Goal: Transaction & Acquisition: Purchase product/service

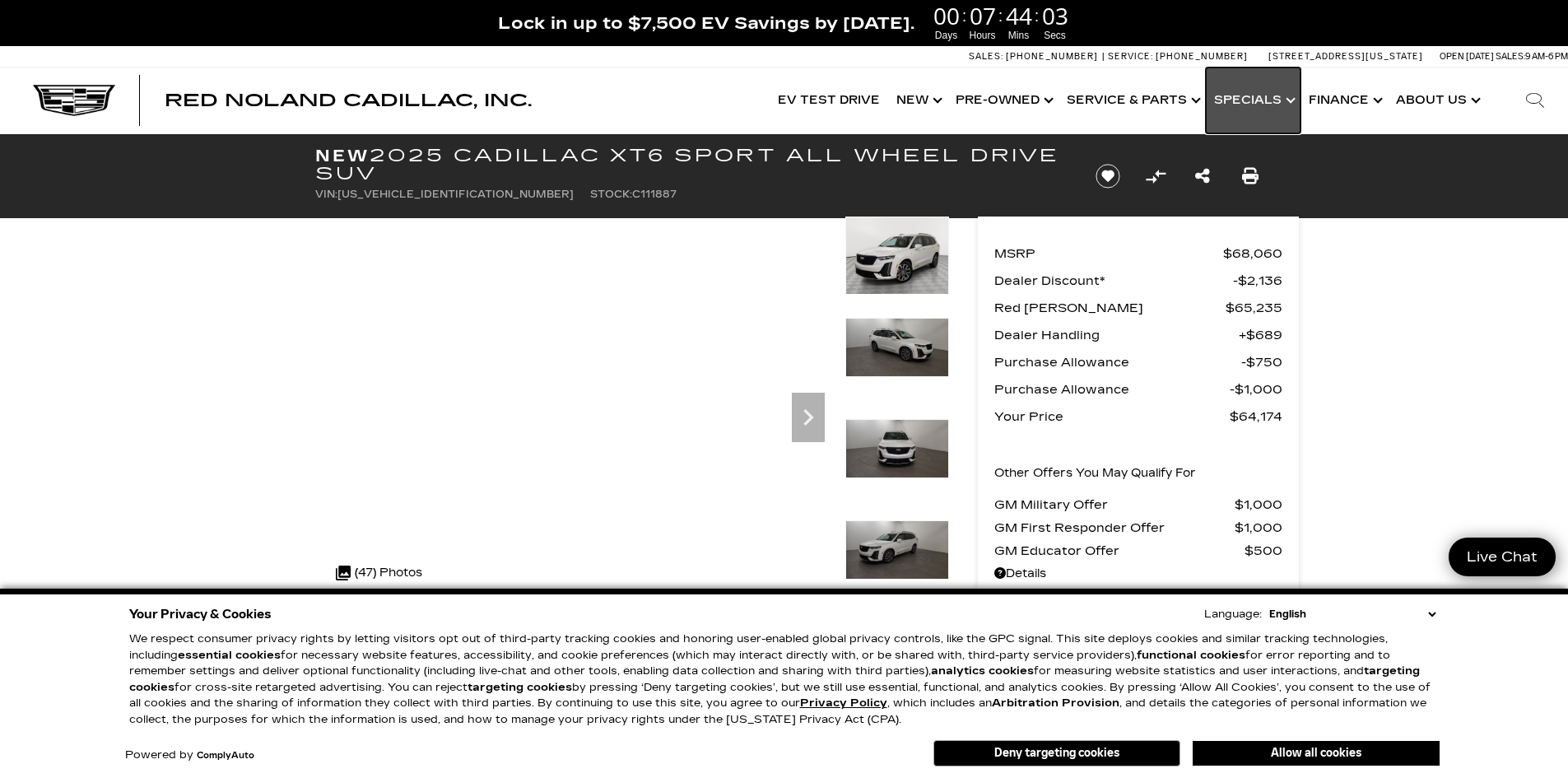
click at [1284, 96] on link "Show Specials" at bounding box center [1253, 100] width 94 height 66
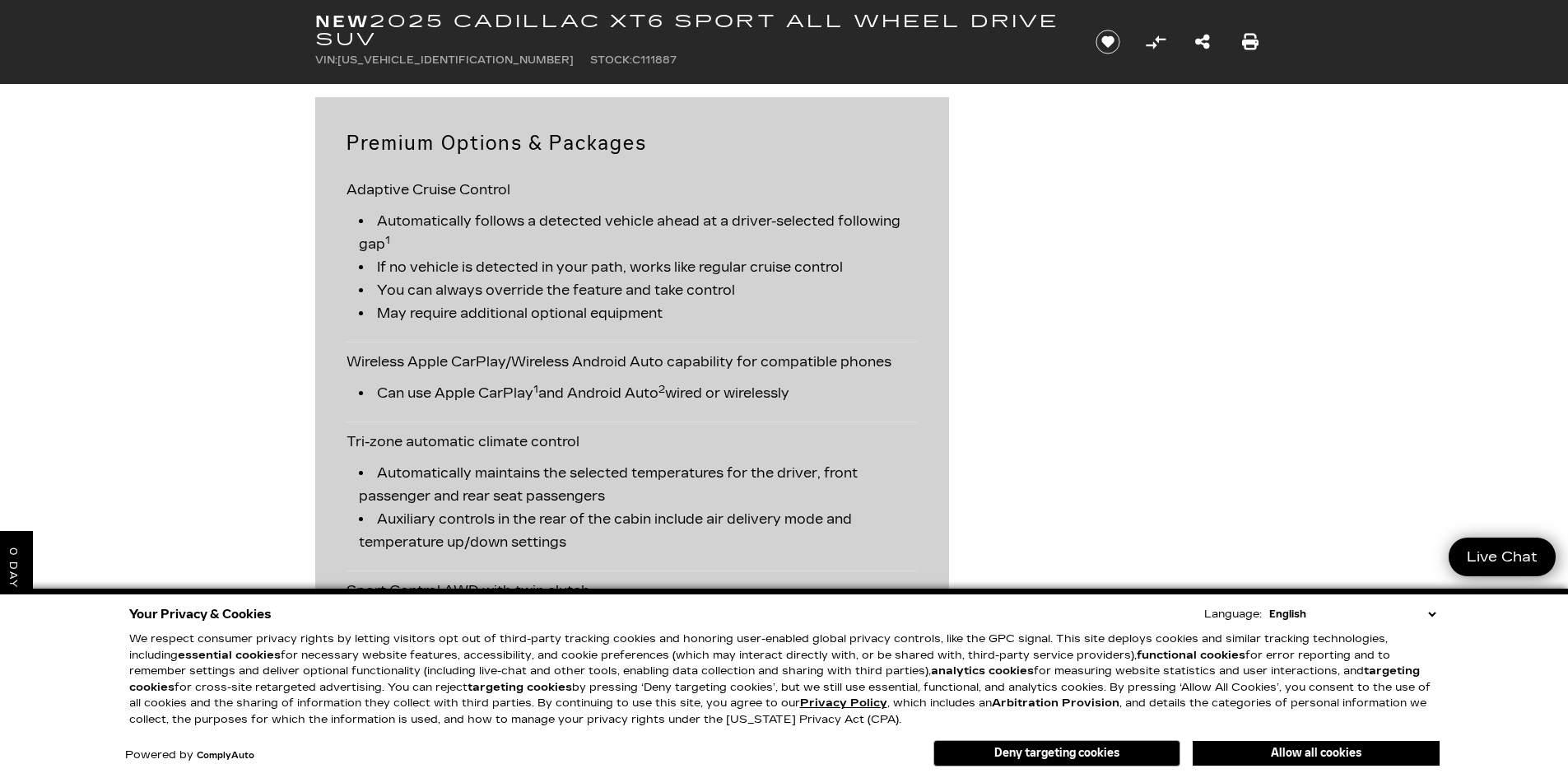
scroll to position [2387, 0]
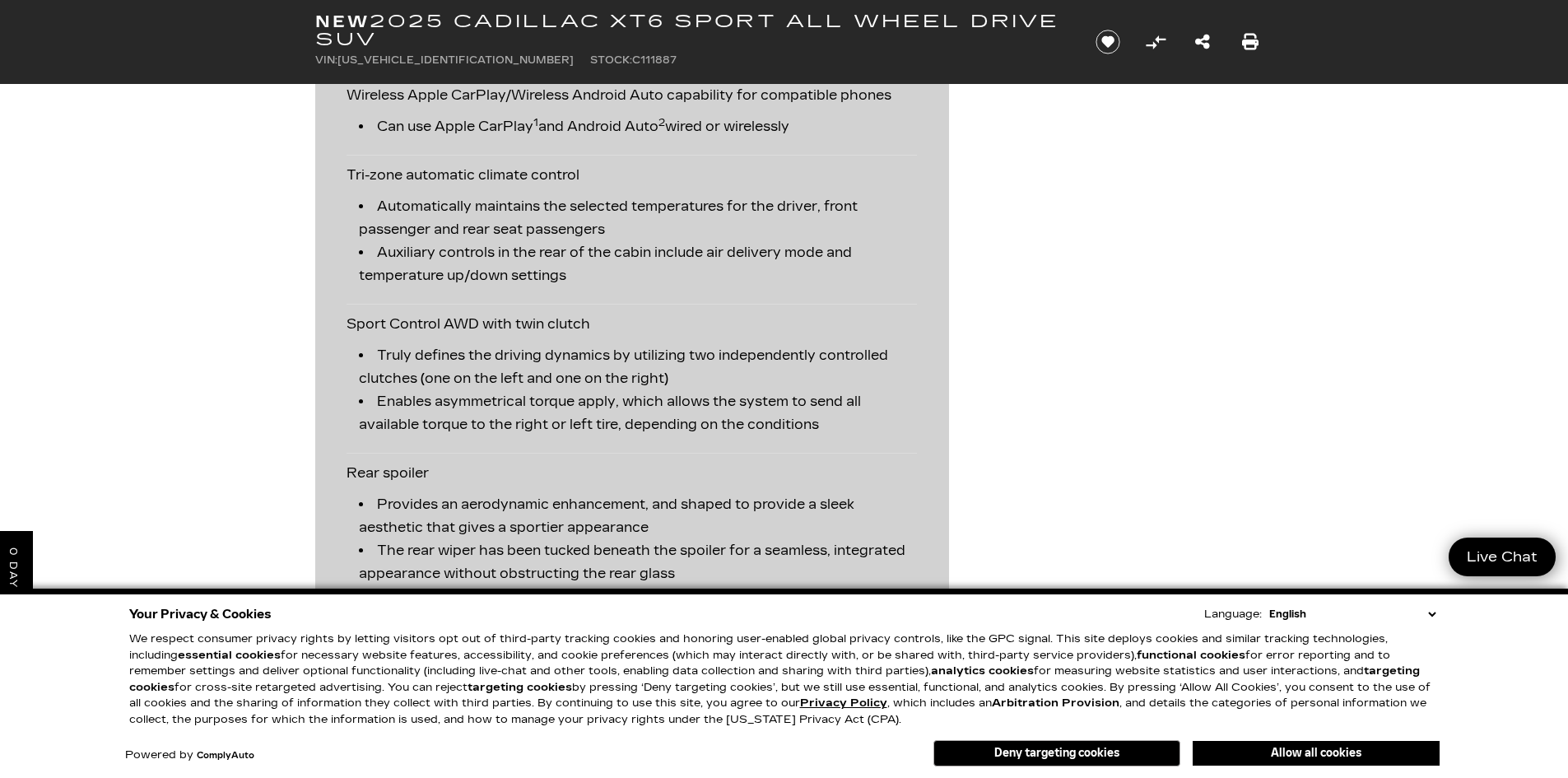
click at [1435, 612] on select "English Spanish / Español English / [GEOGRAPHIC_DATA] Korean / 한국어 Vietnamese /…" at bounding box center [1352, 614] width 174 height 17
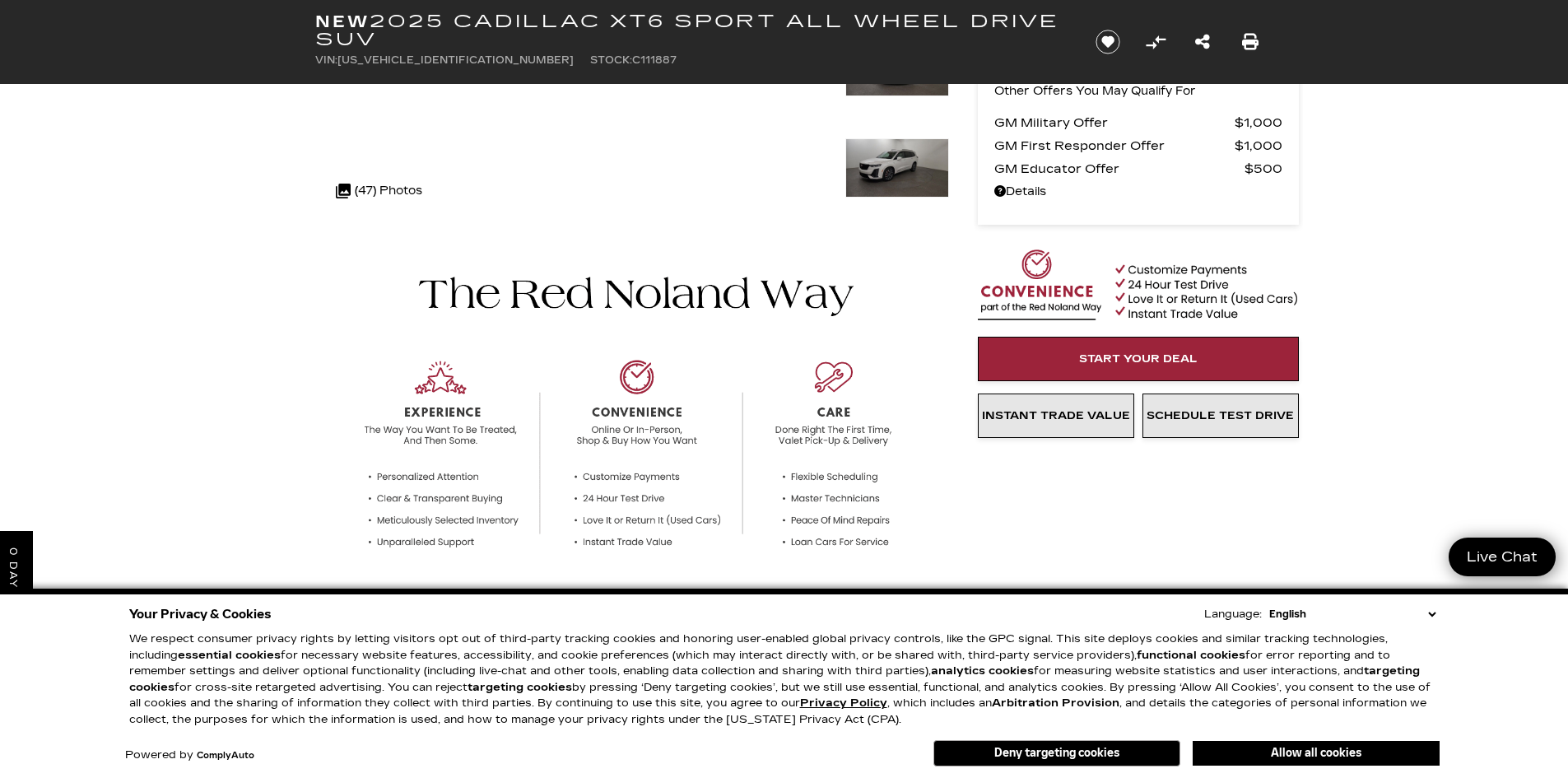
scroll to position [0, 0]
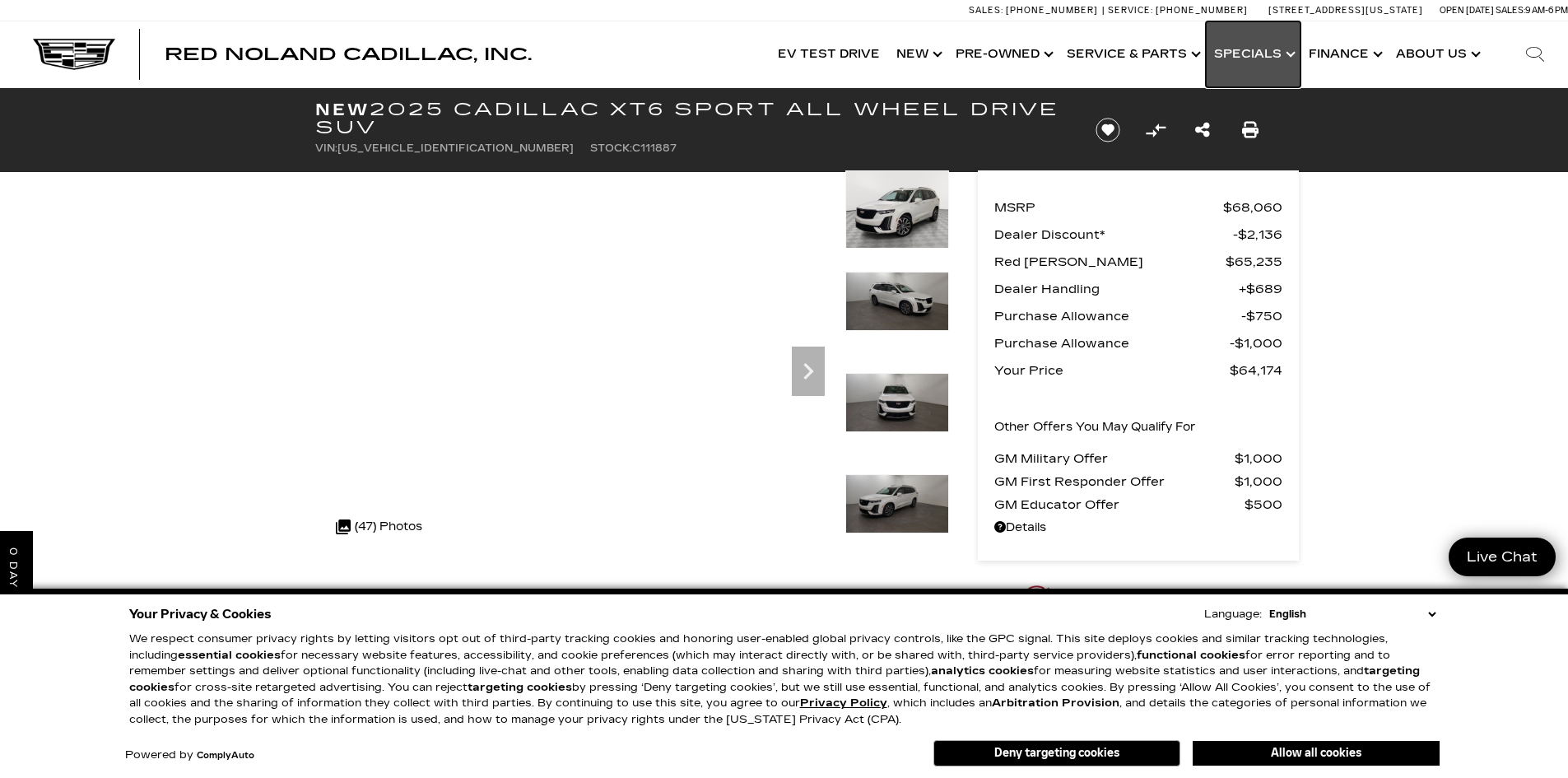
click at [1261, 60] on link "Show Specials" at bounding box center [1253, 54] width 94 height 66
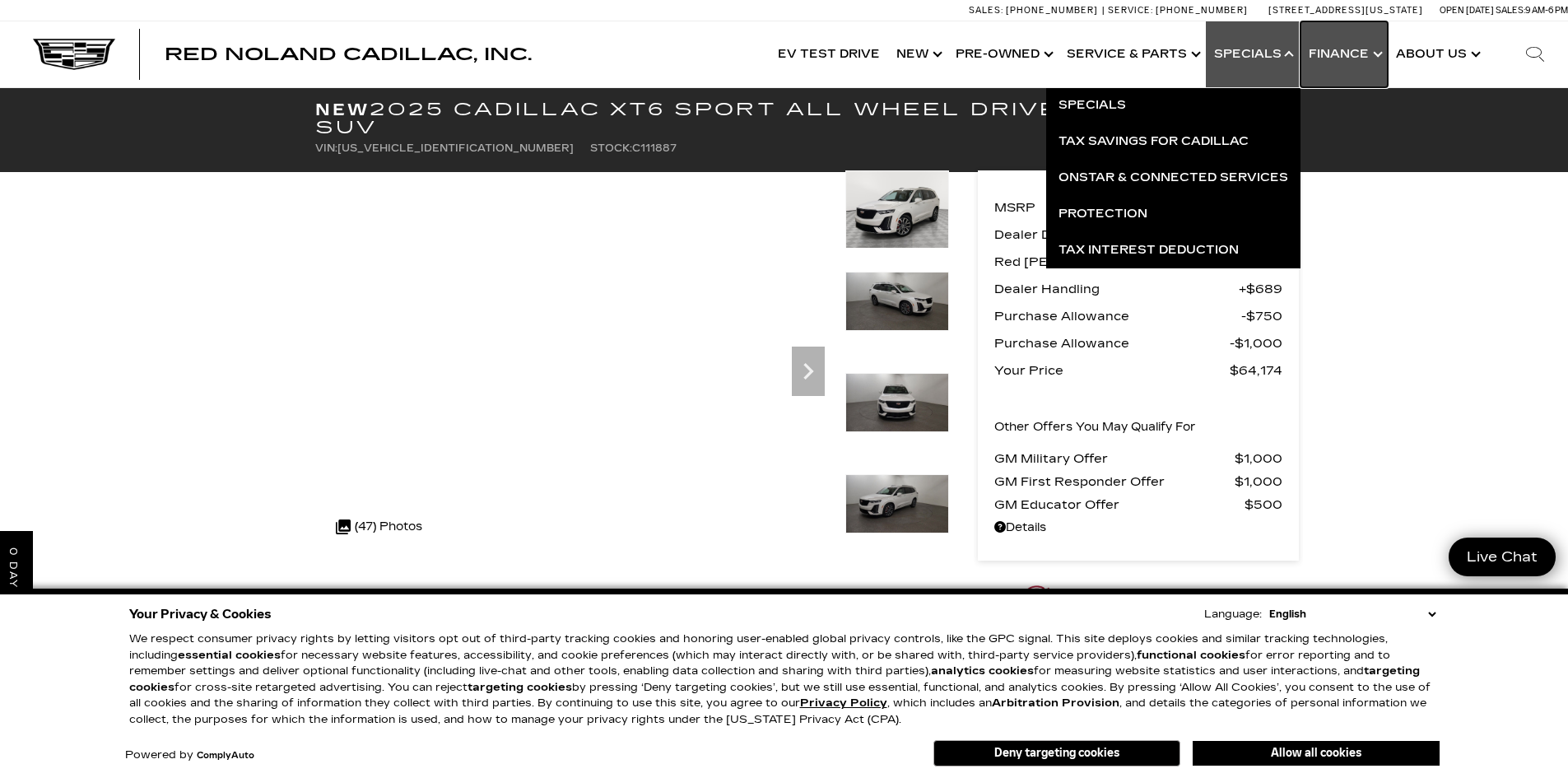
click at [1353, 57] on link "Show Finance" at bounding box center [1344, 54] width 88 height 66
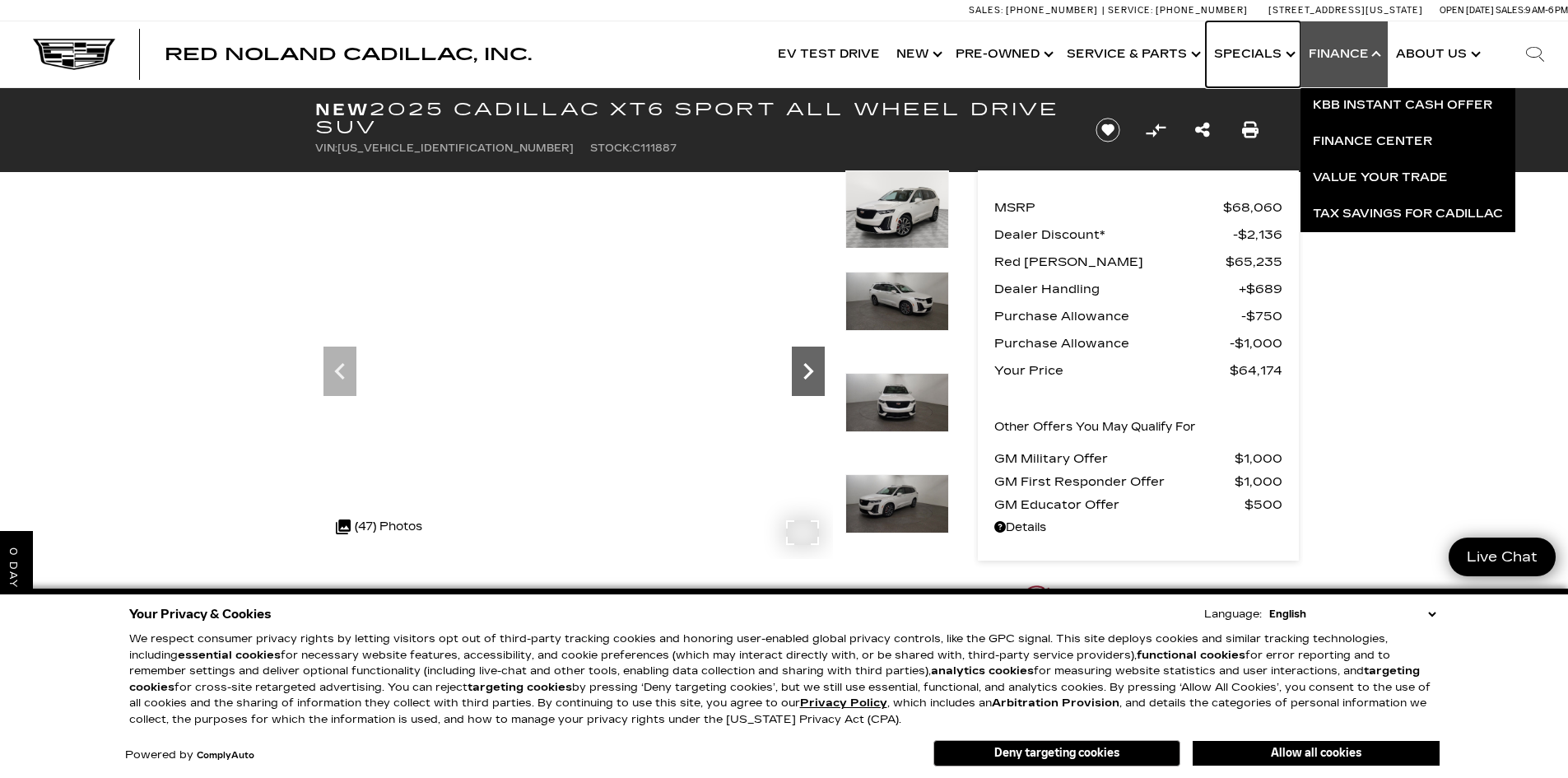
click at [813, 369] on icon "Next" at bounding box center [808, 371] width 33 height 33
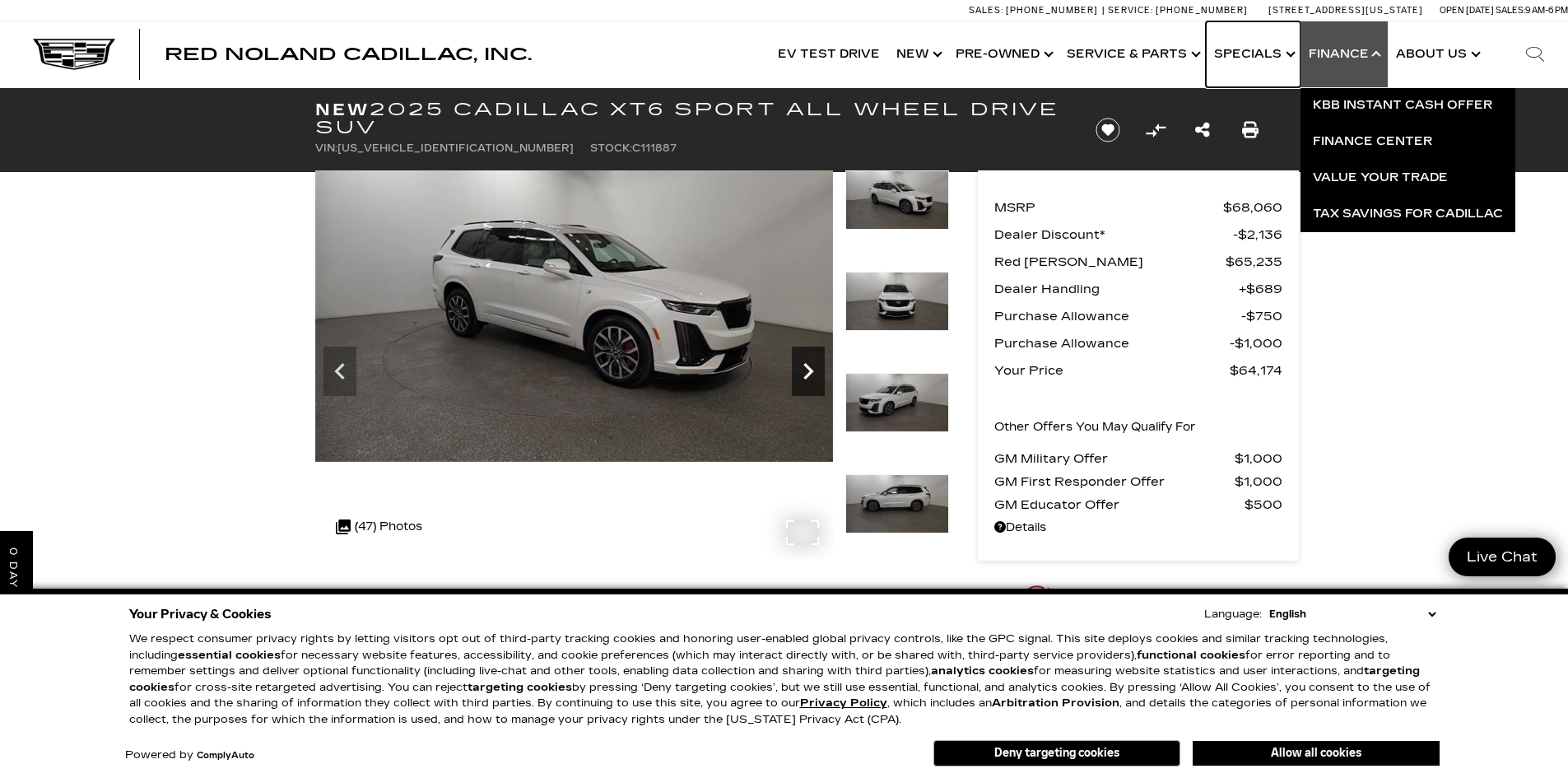
click at [804, 370] on icon "Next" at bounding box center [808, 371] width 33 height 33
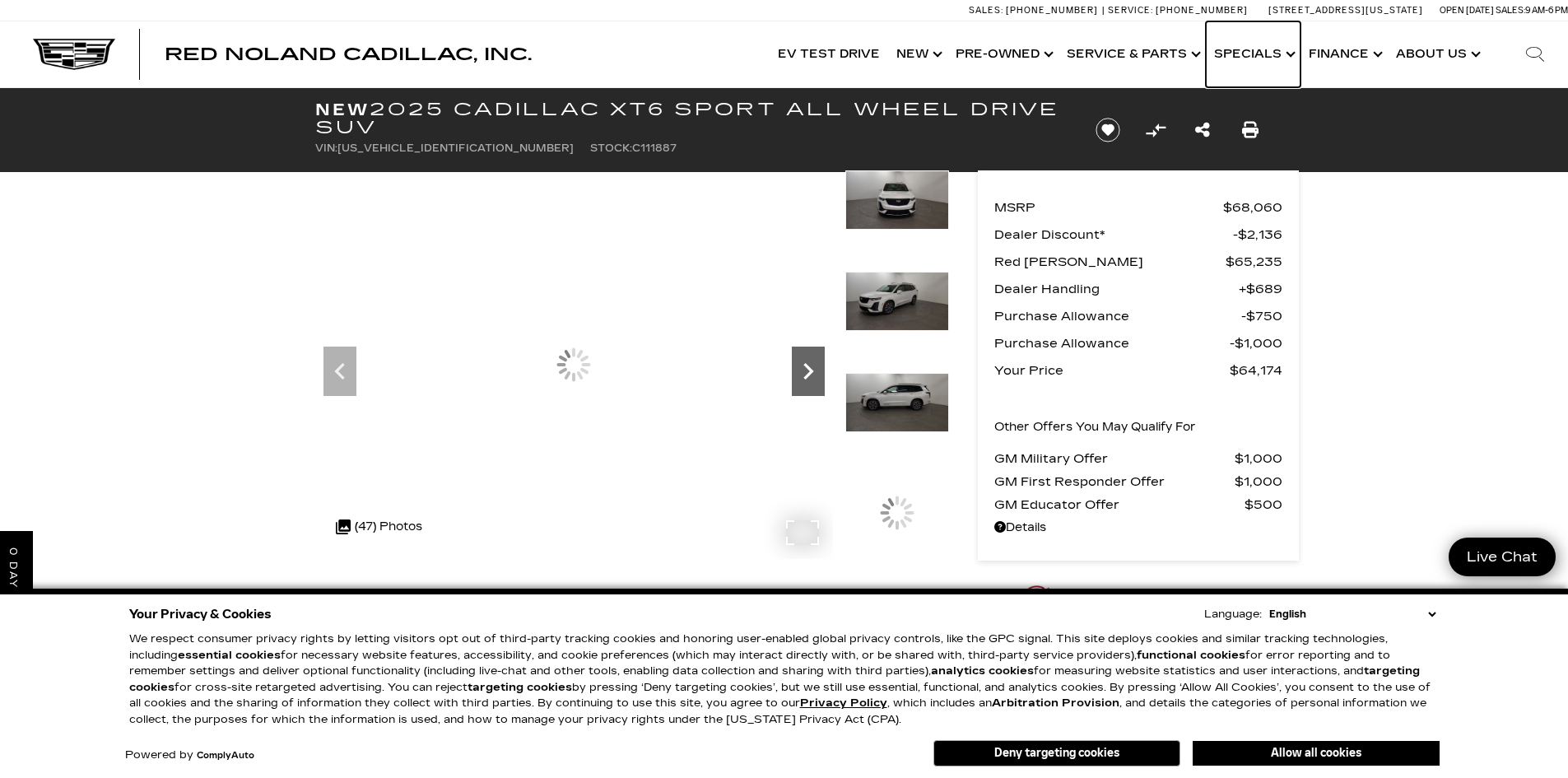
click at [804, 370] on icon "Next" at bounding box center [808, 371] width 33 height 33
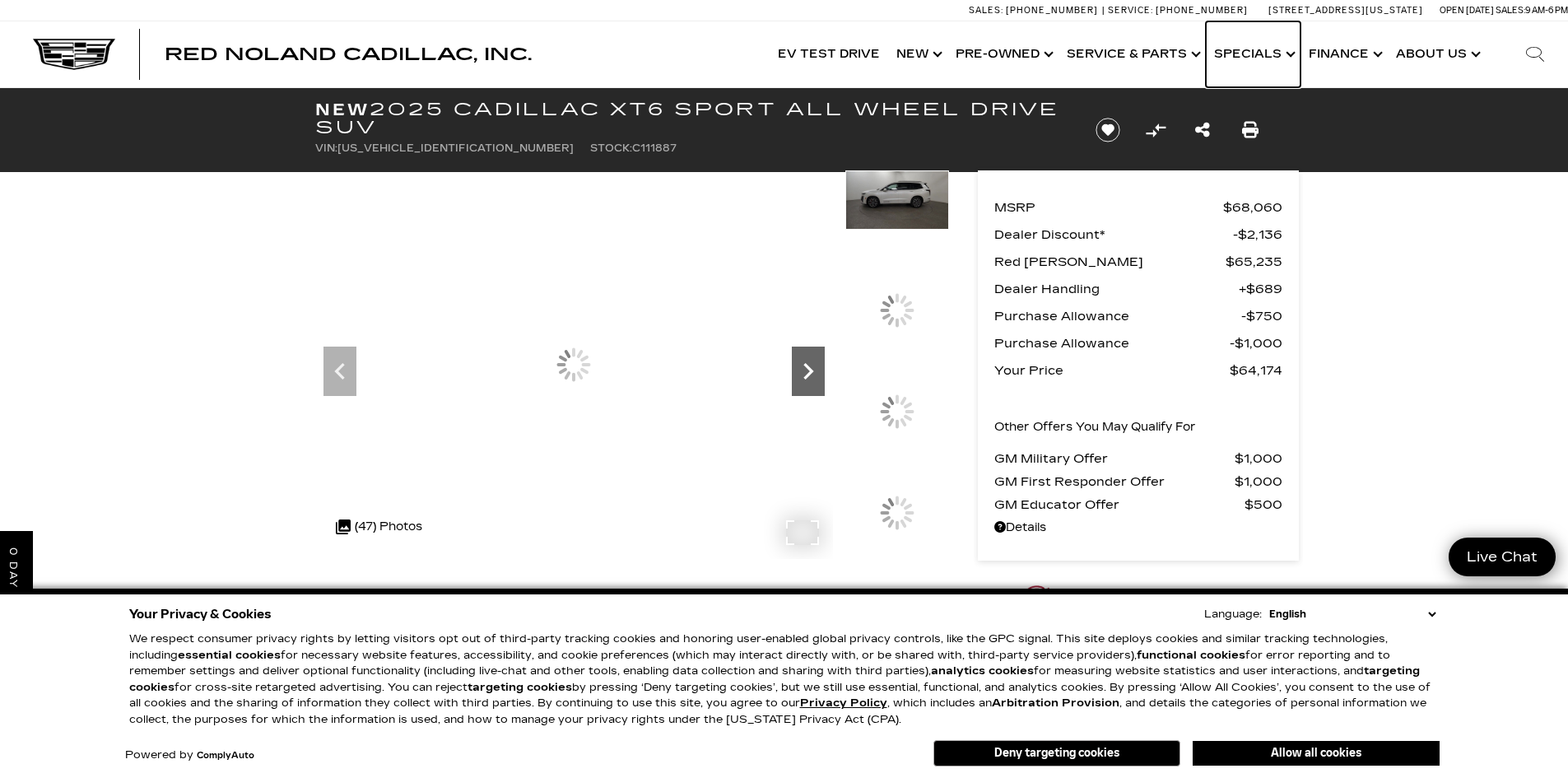
click at [804, 370] on icon "Next" at bounding box center [808, 371] width 33 height 33
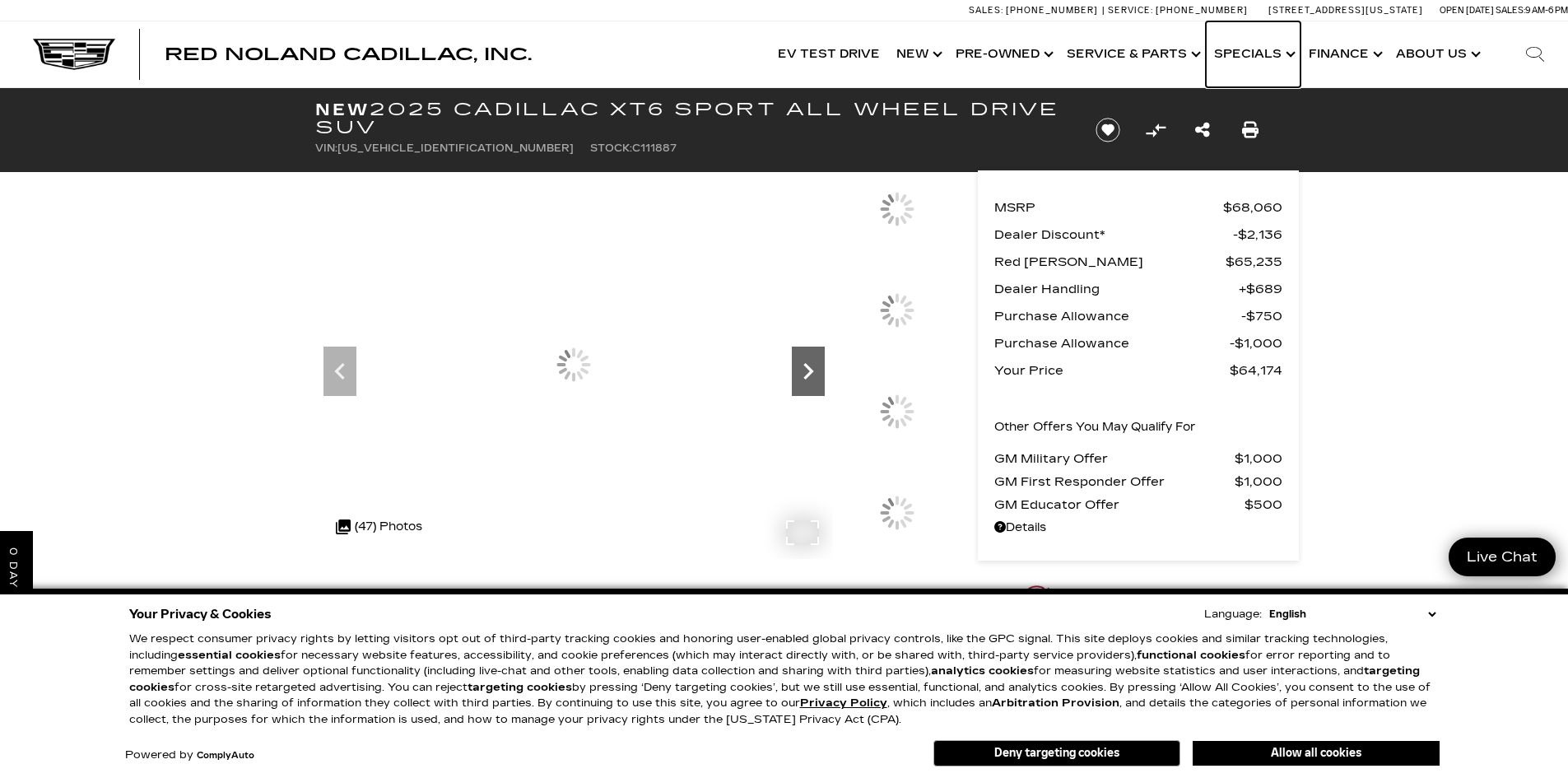
click at [804, 370] on icon "Next" at bounding box center [808, 371] width 33 height 33
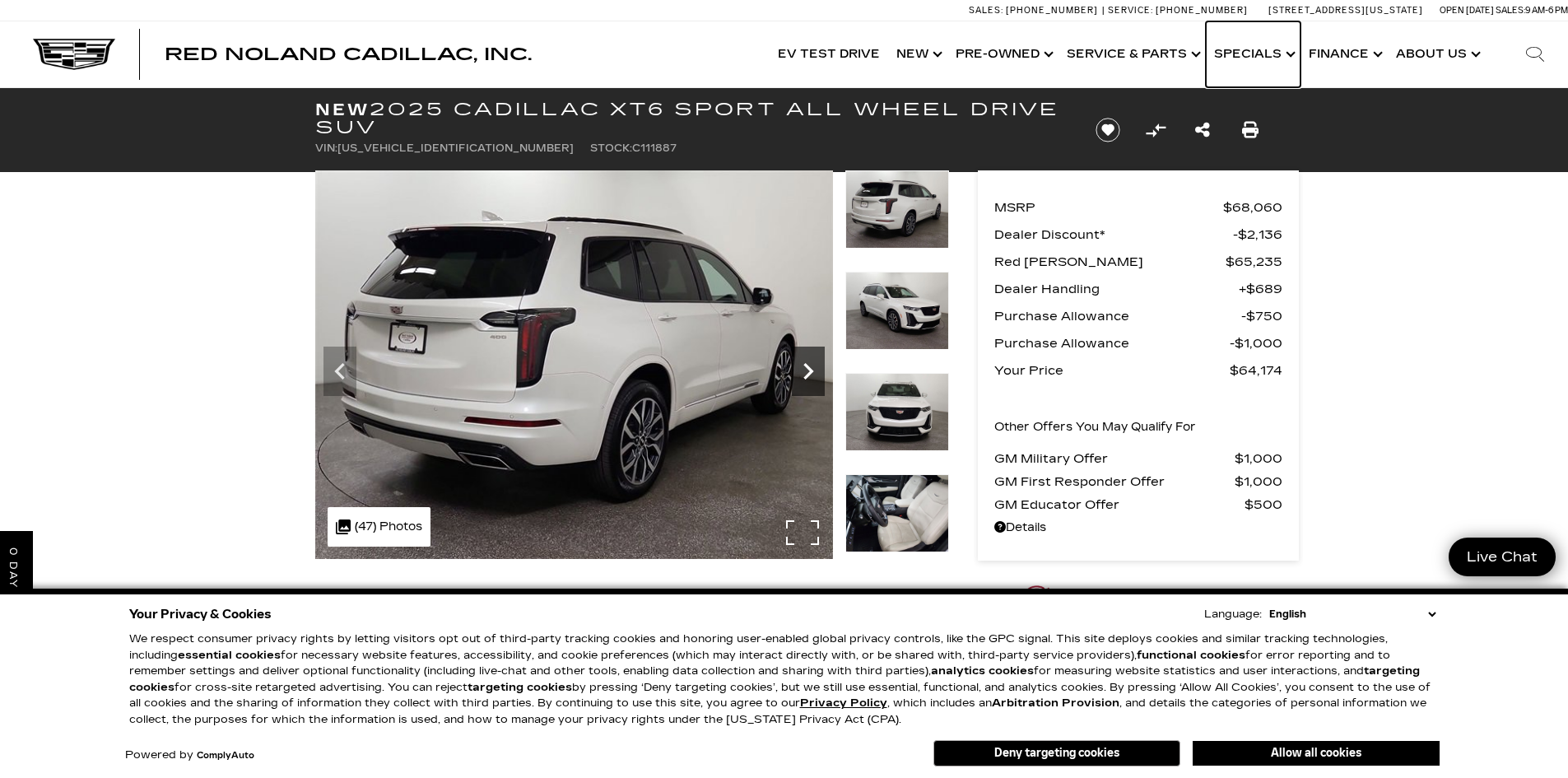
click at [809, 368] on icon "Next" at bounding box center [809, 371] width 10 height 17
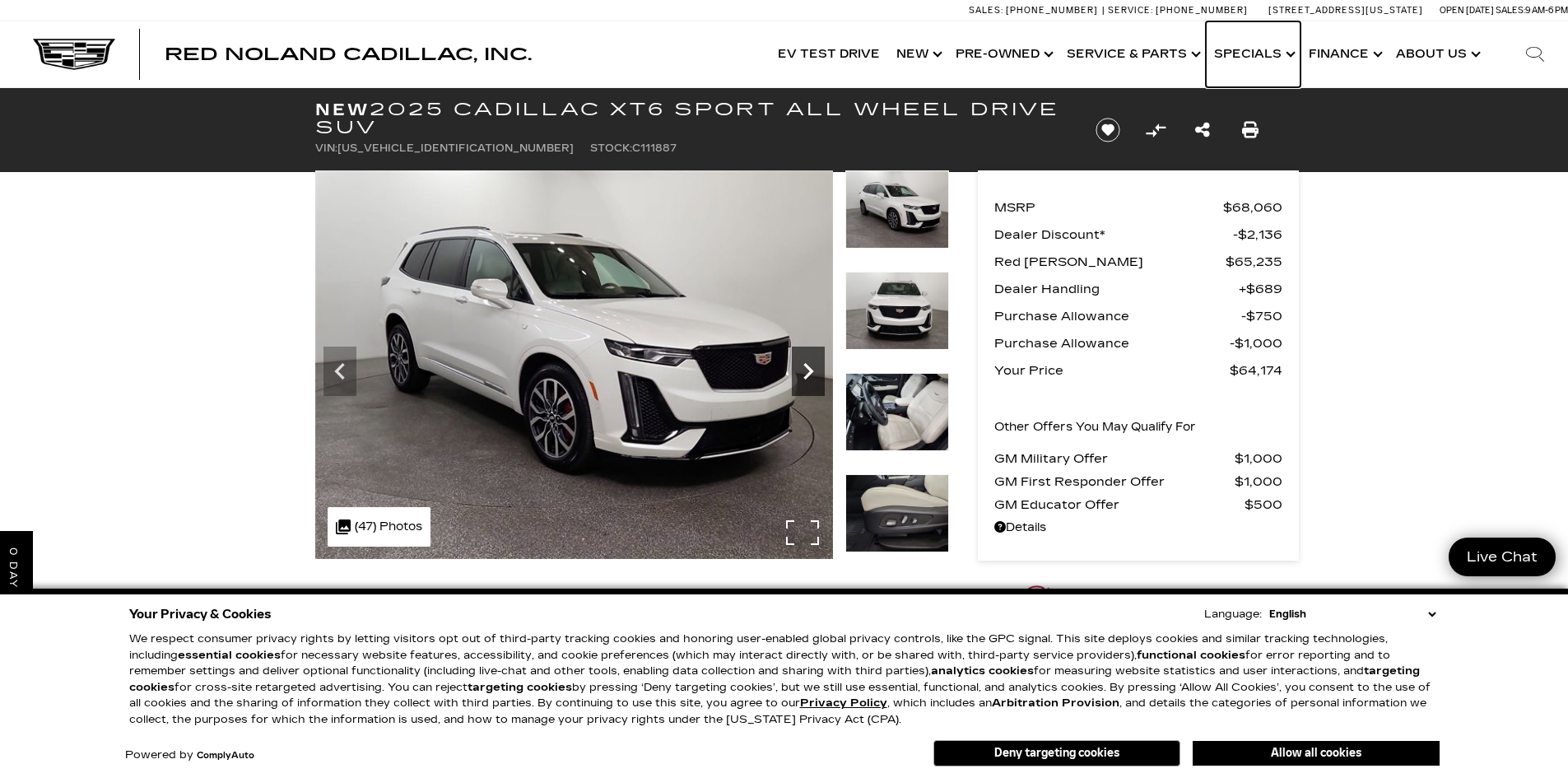
click at [809, 368] on icon "Next" at bounding box center [809, 371] width 10 height 17
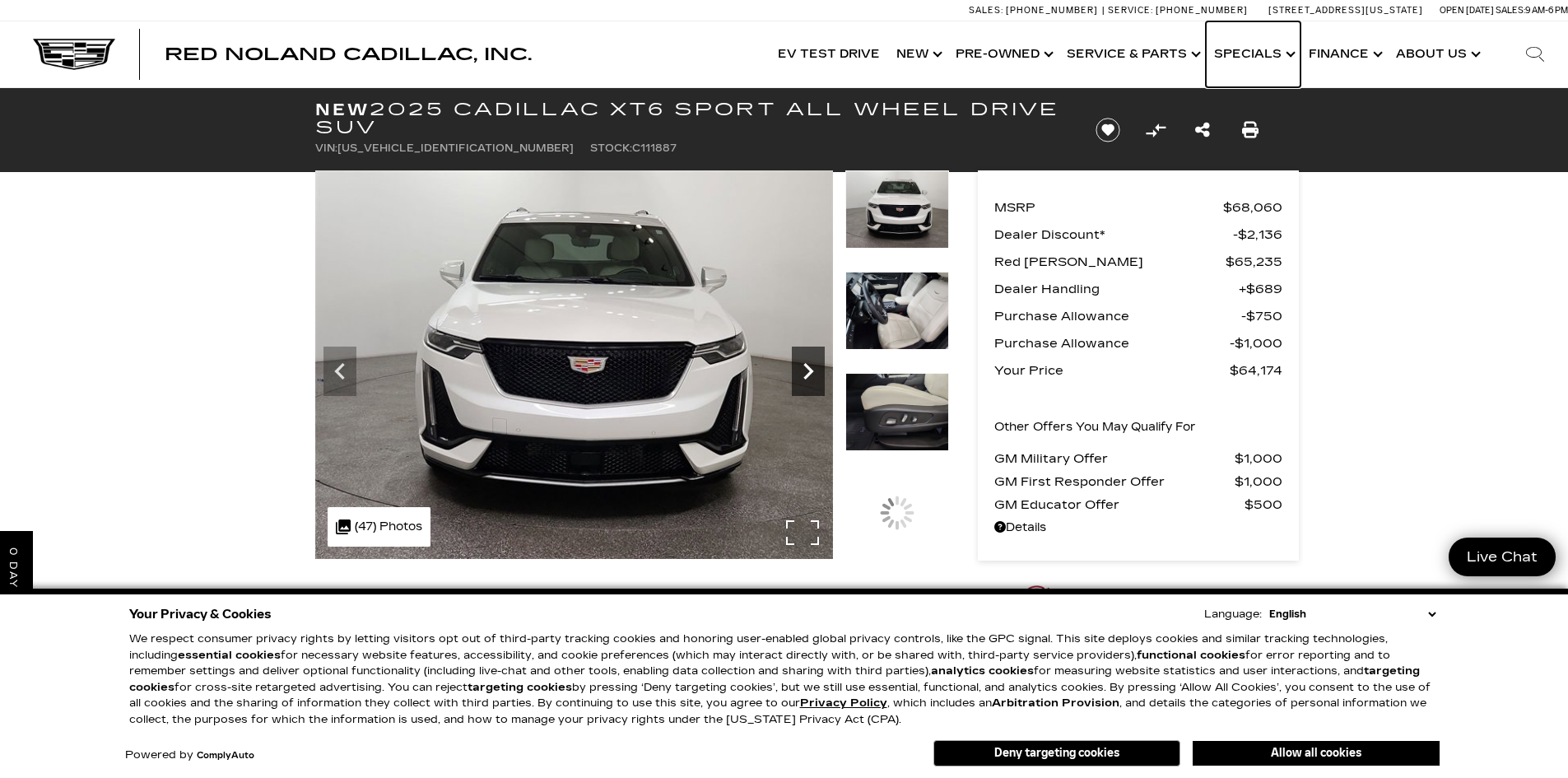
click at [809, 368] on icon "Next" at bounding box center [809, 371] width 10 height 17
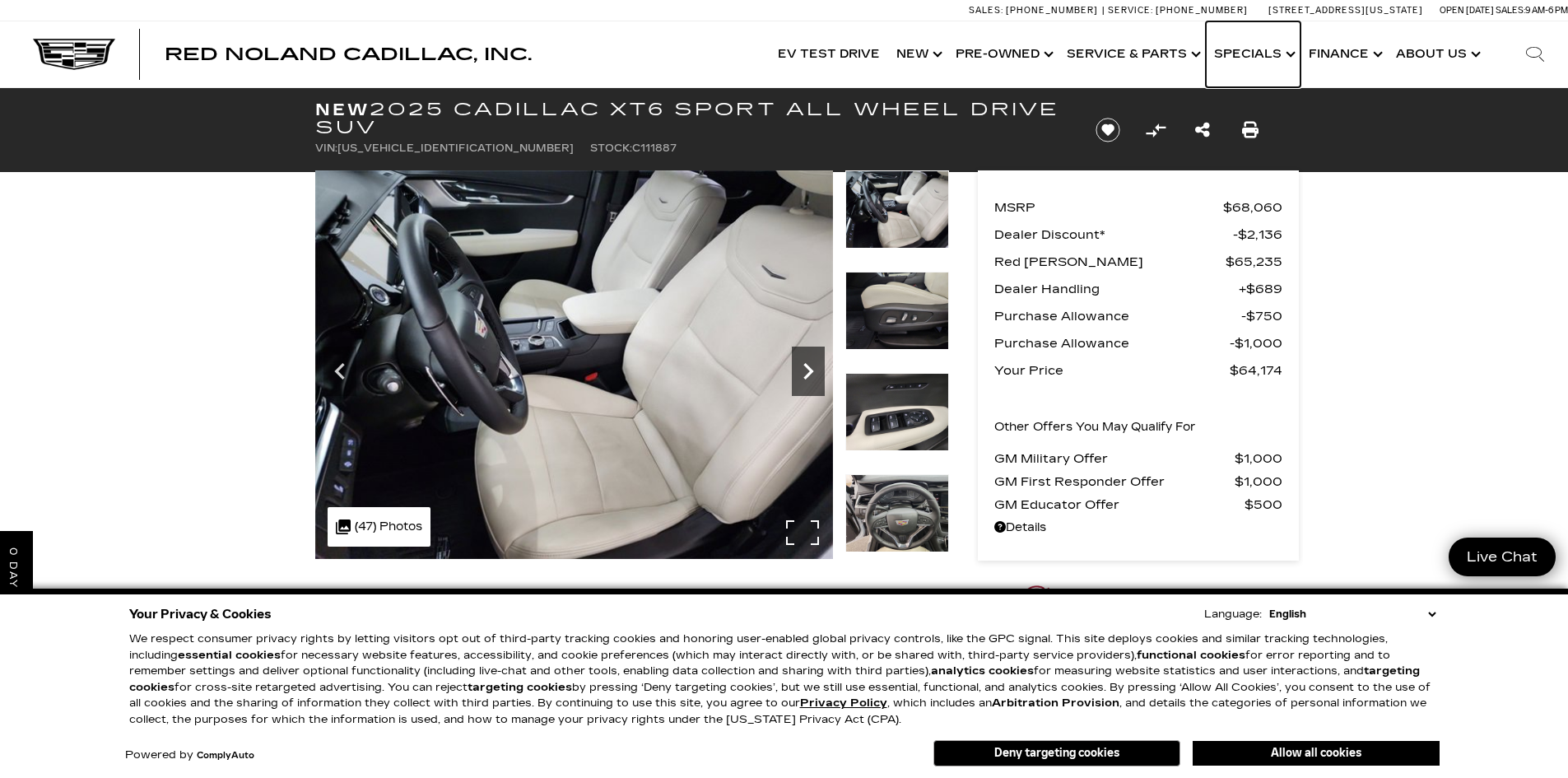
click at [809, 368] on icon "Next" at bounding box center [809, 371] width 10 height 17
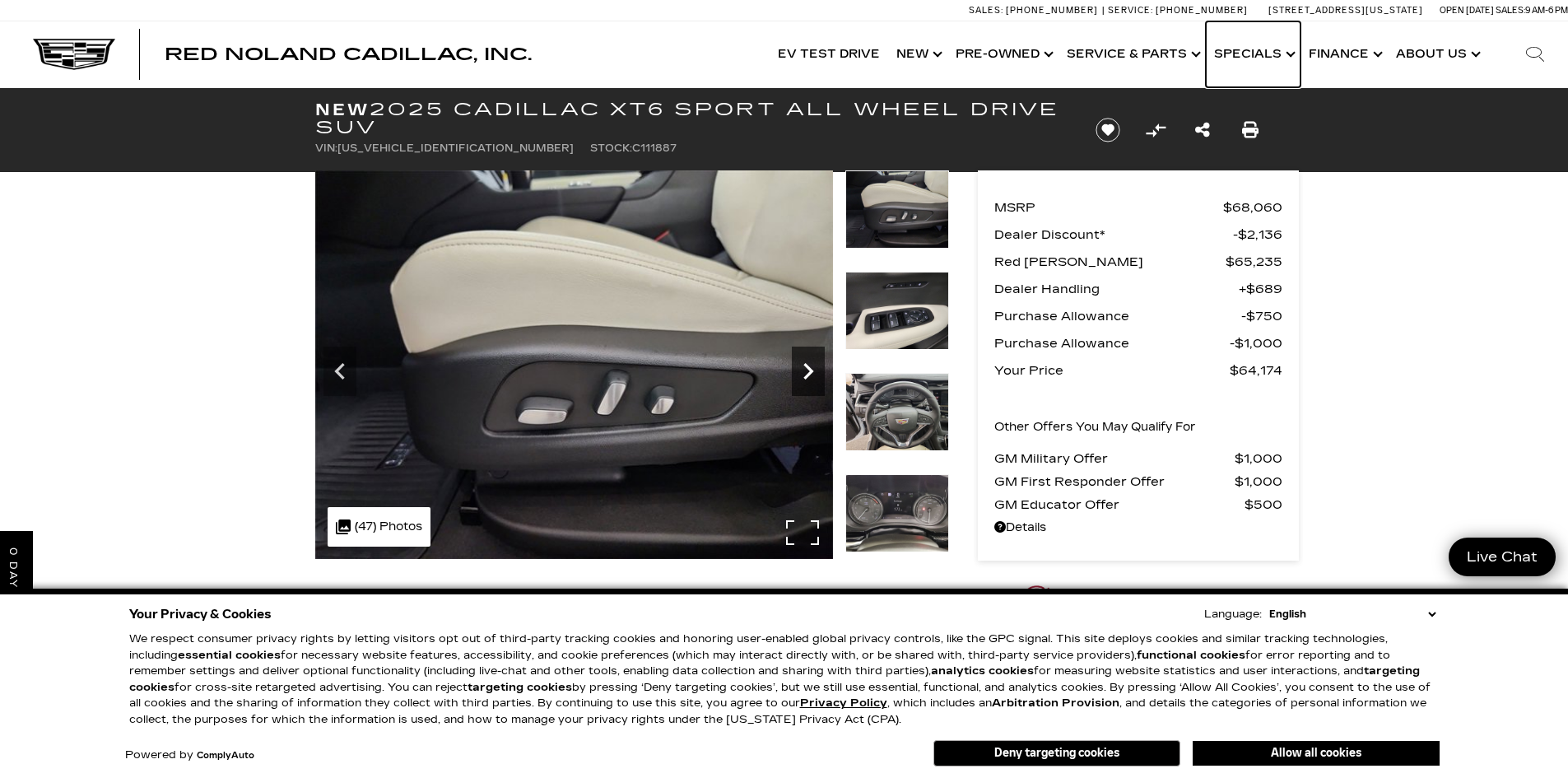
click at [809, 368] on icon "Next" at bounding box center [809, 371] width 10 height 17
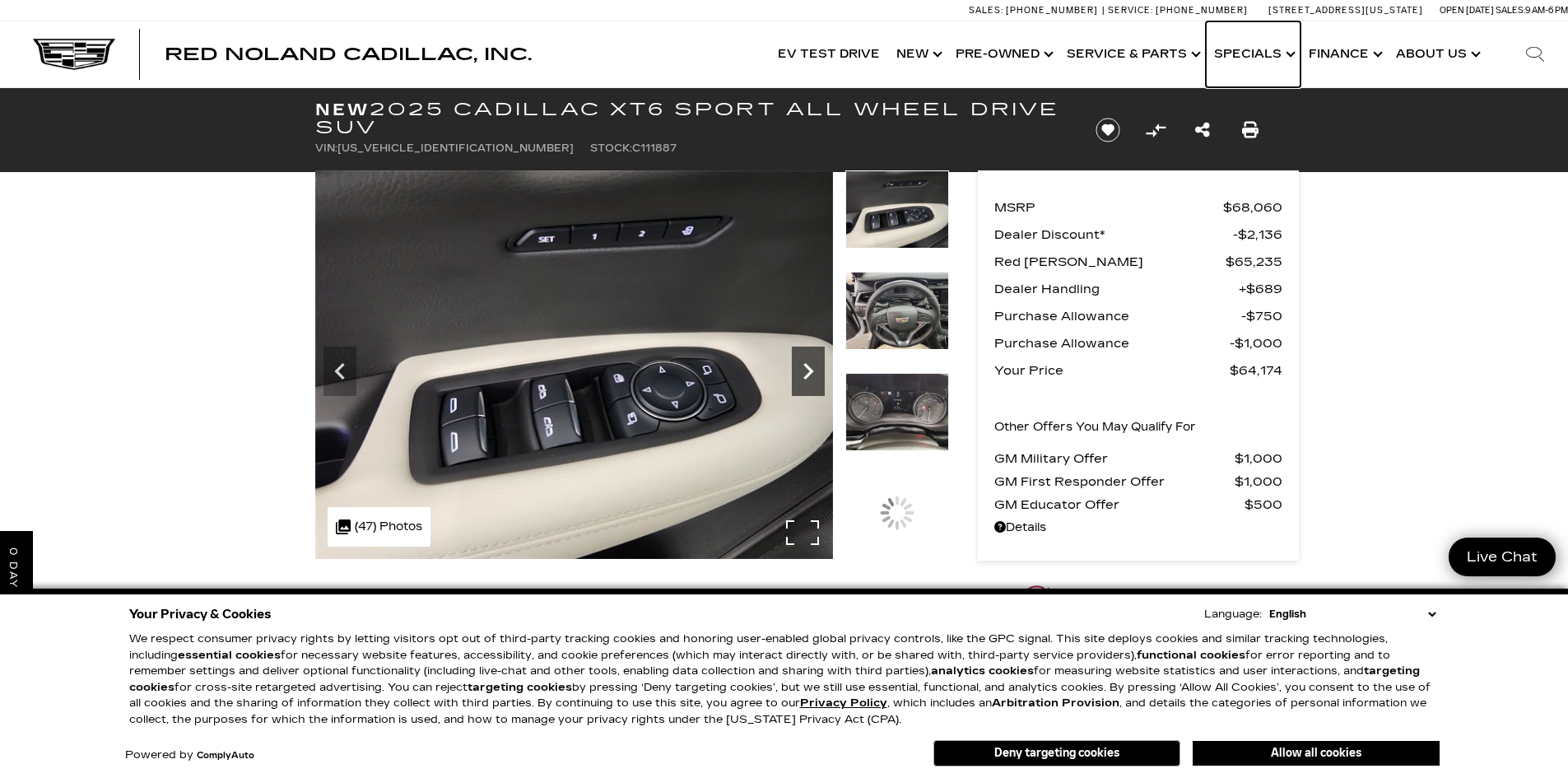
click at [809, 368] on icon "Next" at bounding box center [809, 371] width 10 height 17
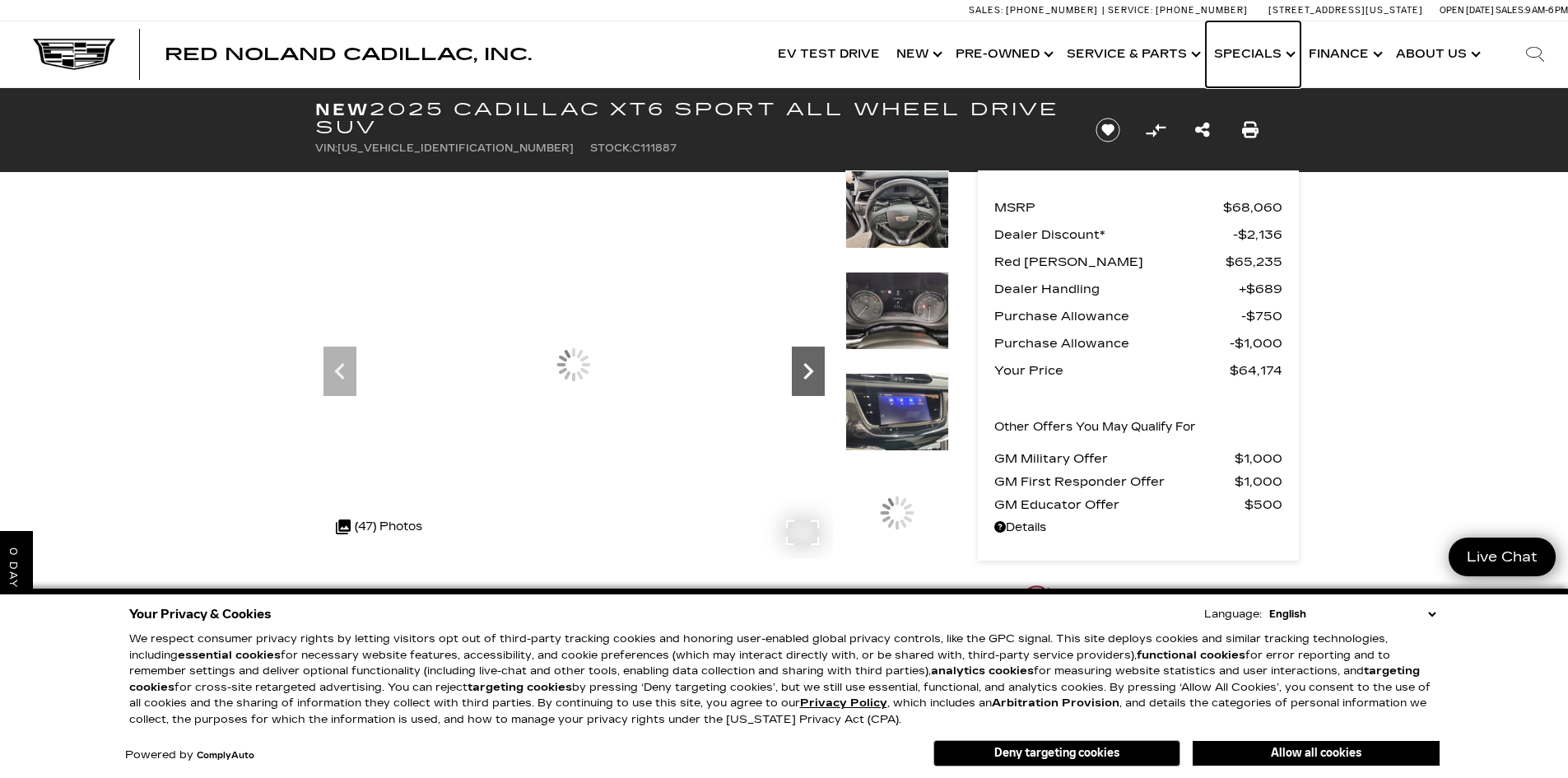
click at [806, 368] on icon "Next" at bounding box center [808, 371] width 33 height 33
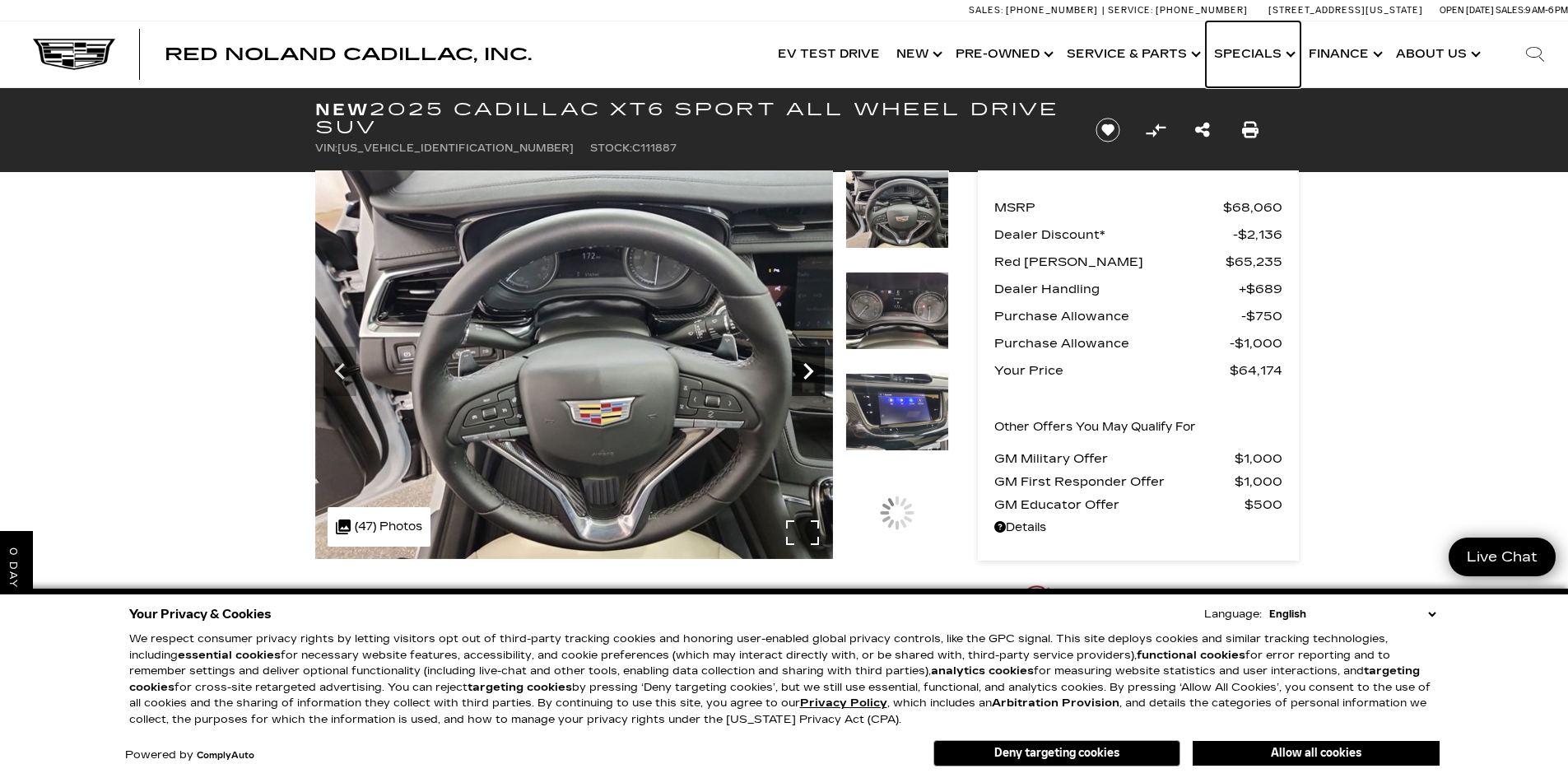
click at [806, 368] on icon "Next" at bounding box center [808, 371] width 33 height 33
